Goal: Browse casually: Explore the website without a specific task or goal

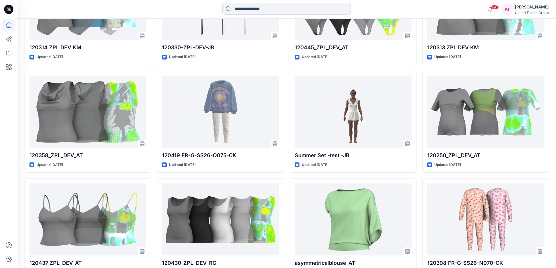
scroll to position [2142, 0]
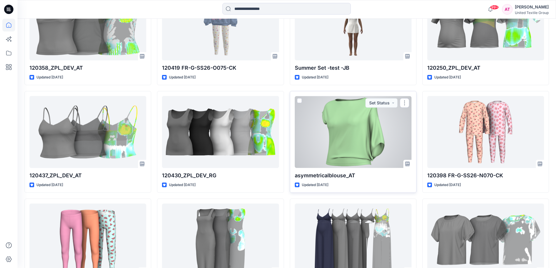
click at [363, 145] on div at bounding box center [353, 132] width 117 height 72
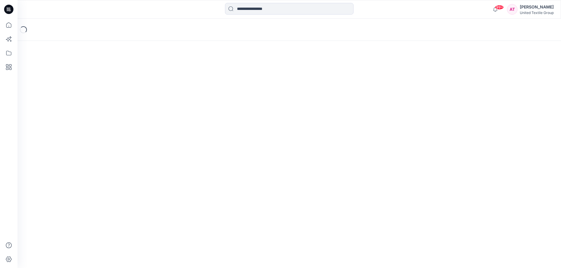
click at [363, 145] on div "Loading..." at bounding box center [289, 144] width 543 height 250
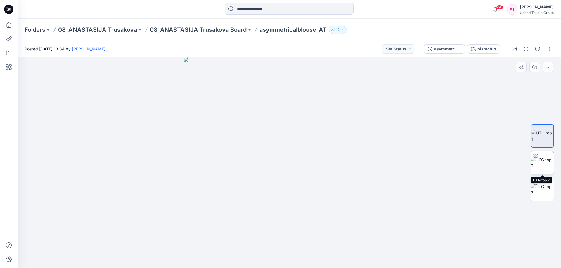
click at [542, 168] on img at bounding box center [541, 163] width 23 height 12
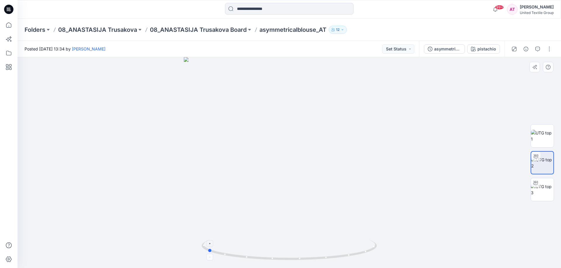
drag, startPoint x: 356, startPoint y: 251, endPoint x: 274, endPoint y: 246, distance: 82.2
click at [274, 246] on icon at bounding box center [289, 251] width 177 height 22
drag, startPoint x: 357, startPoint y: 251, endPoint x: 291, endPoint y: 251, distance: 66.3
click at [290, 252] on icon at bounding box center [289, 251] width 177 height 22
click at [10, 25] on icon at bounding box center [8, 25] width 13 height 13
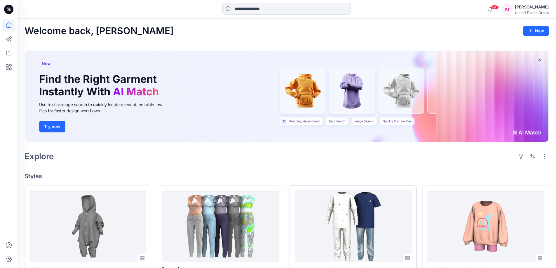
scroll to position [146, 0]
